Goal: Transaction & Acquisition: Register for event/course

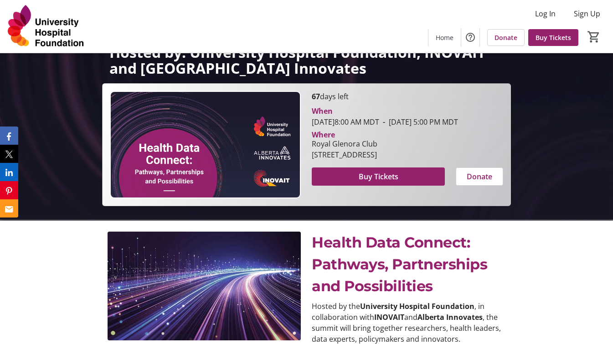
scroll to position [182, 0]
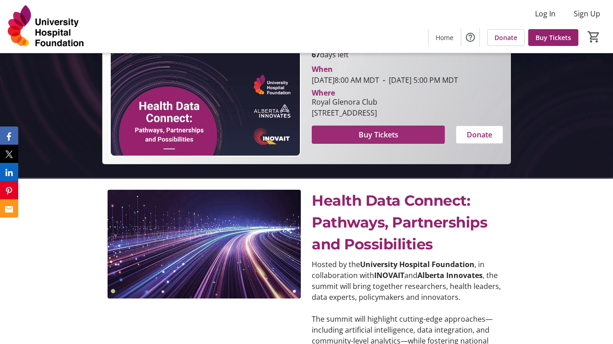
click at [353, 146] on span at bounding box center [378, 135] width 133 height 22
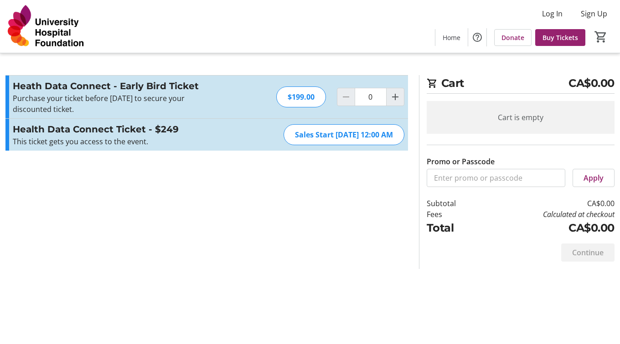
drag, startPoint x: 393, startPoint y: 134, endPoint x: 274, endPoint y: 144, distance: 119.8
click at [283, 144] on div "Sales Start Sep 9, 2025, 12:00 AM" at bounding box center [343, 134] width 121 height 21
copy div "Sales Start Sep 9, 2025, 12:00 AM"
